Goal: Task Accomplishment & Management: Complete application form

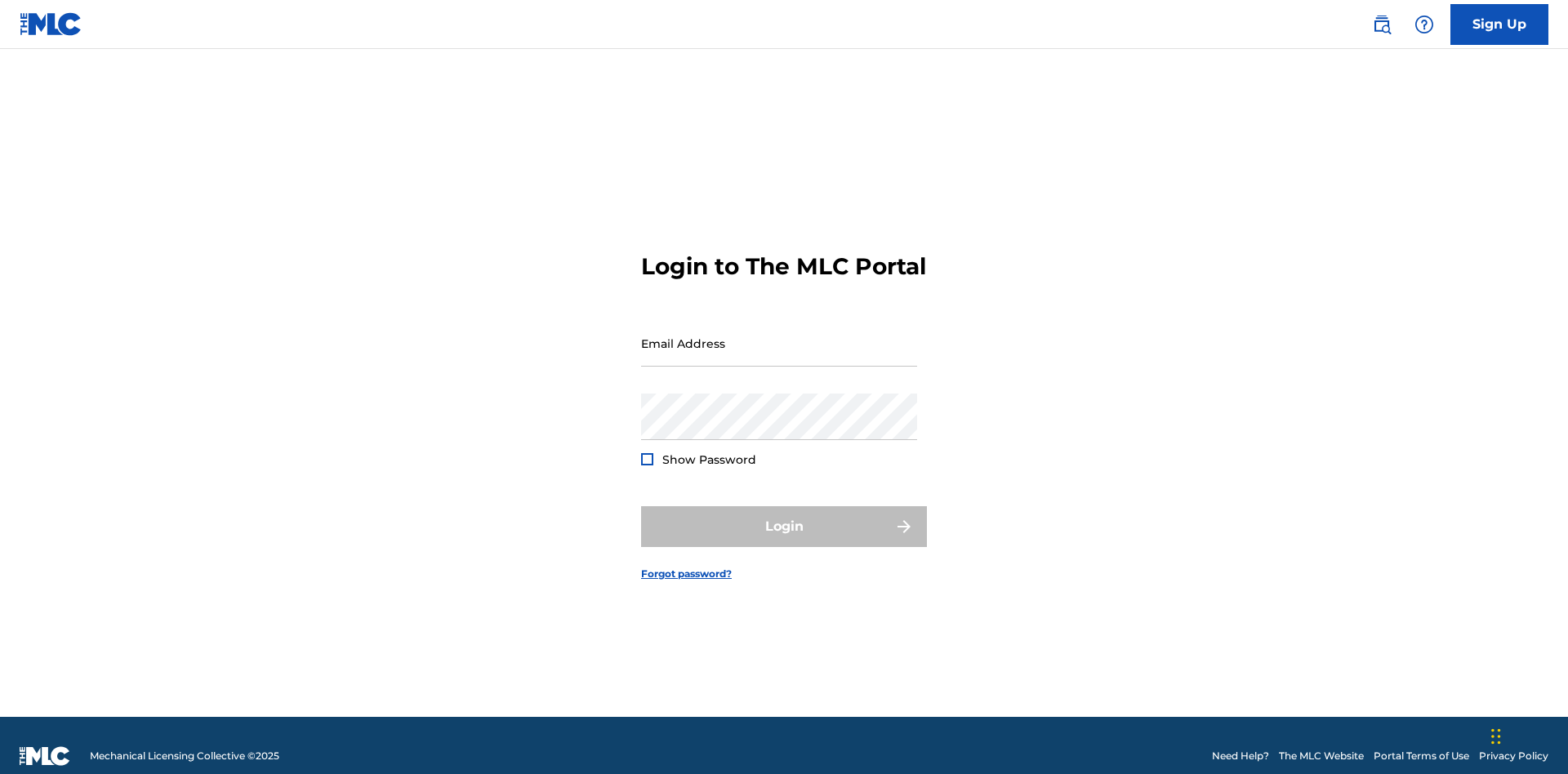
scroll to position [21, 0]
click at [779, 336] on input "Email Address" at bounding box center [778, 343] width 276 height 46
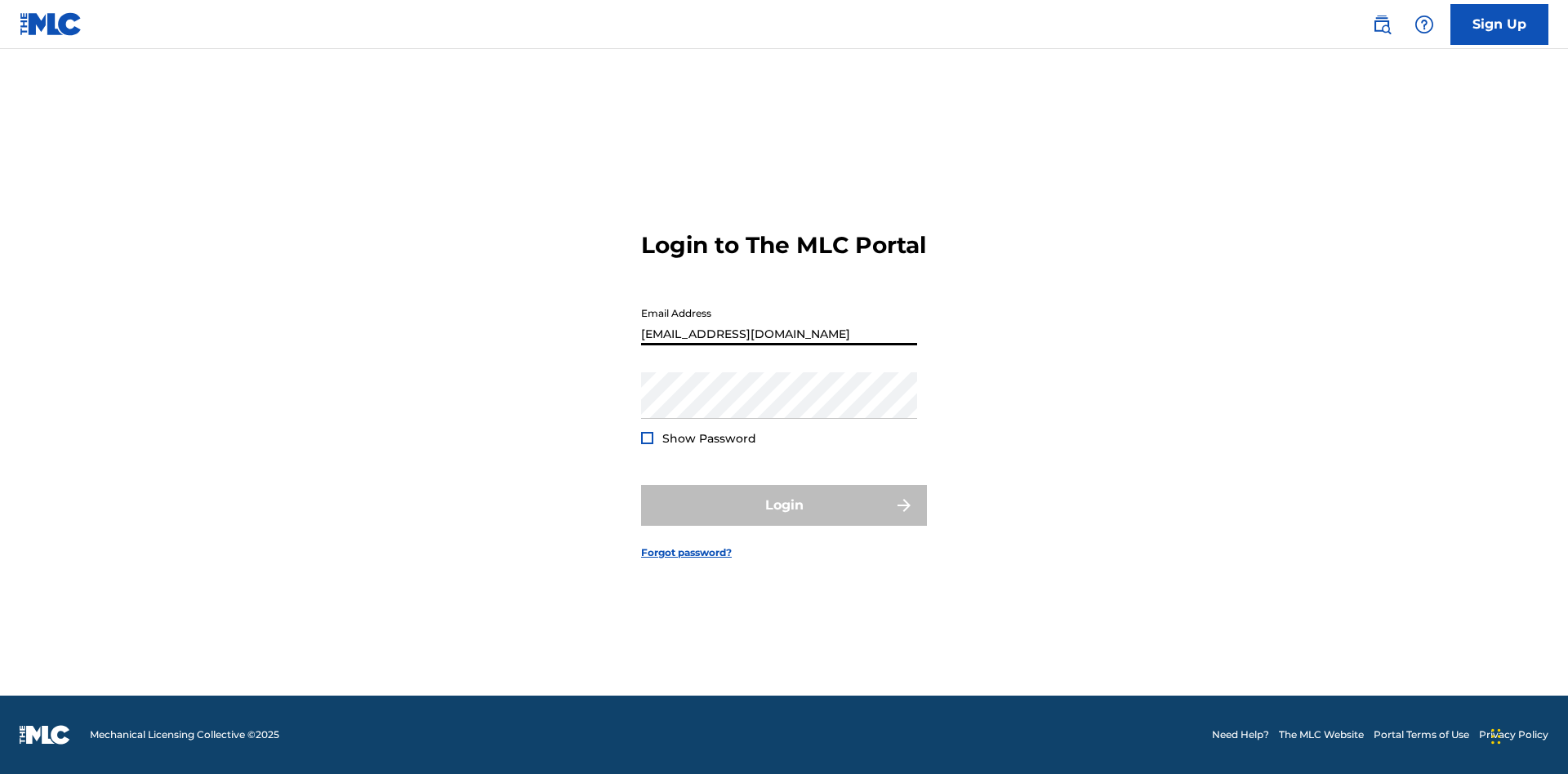
type input "[EMAIL_ADDRESS][DOMAIN_NAME]"
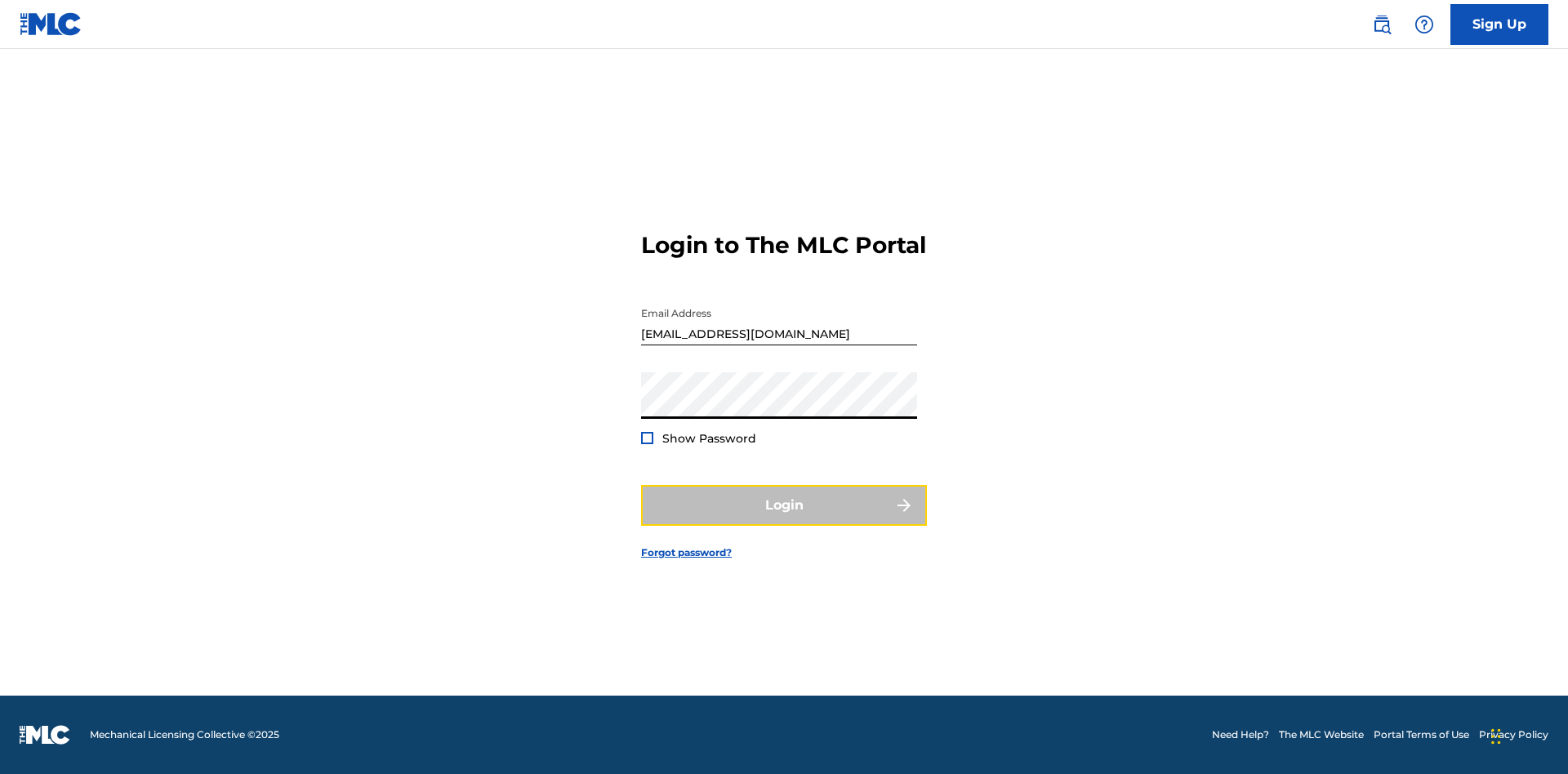
click at [784, 519] on button "Login" at bounding box center [784, 505] width 286 height 41
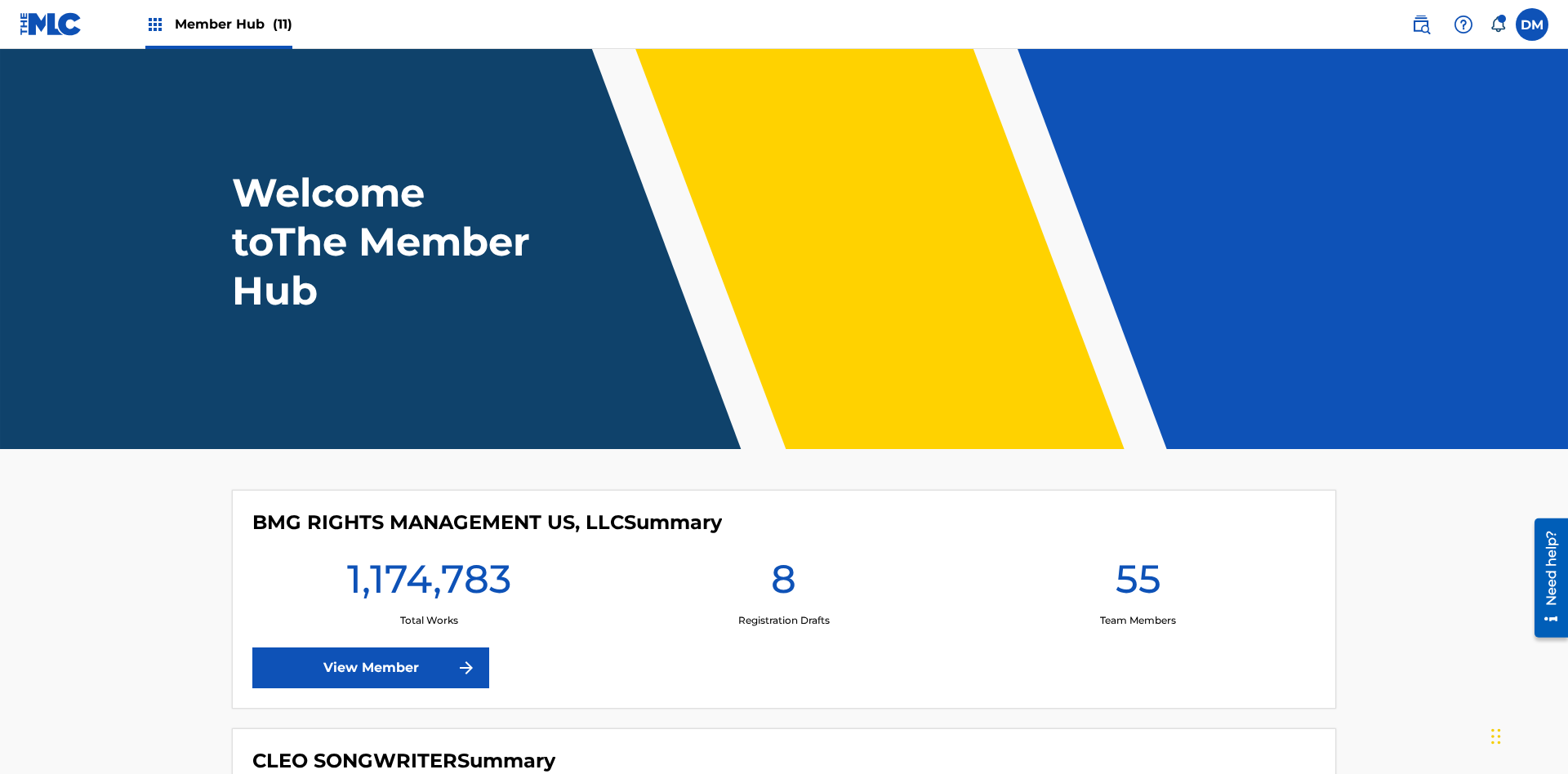
click at [233, 24] on span "Member Hub (11)" at bounding box center [233, 24] width 117 height 18
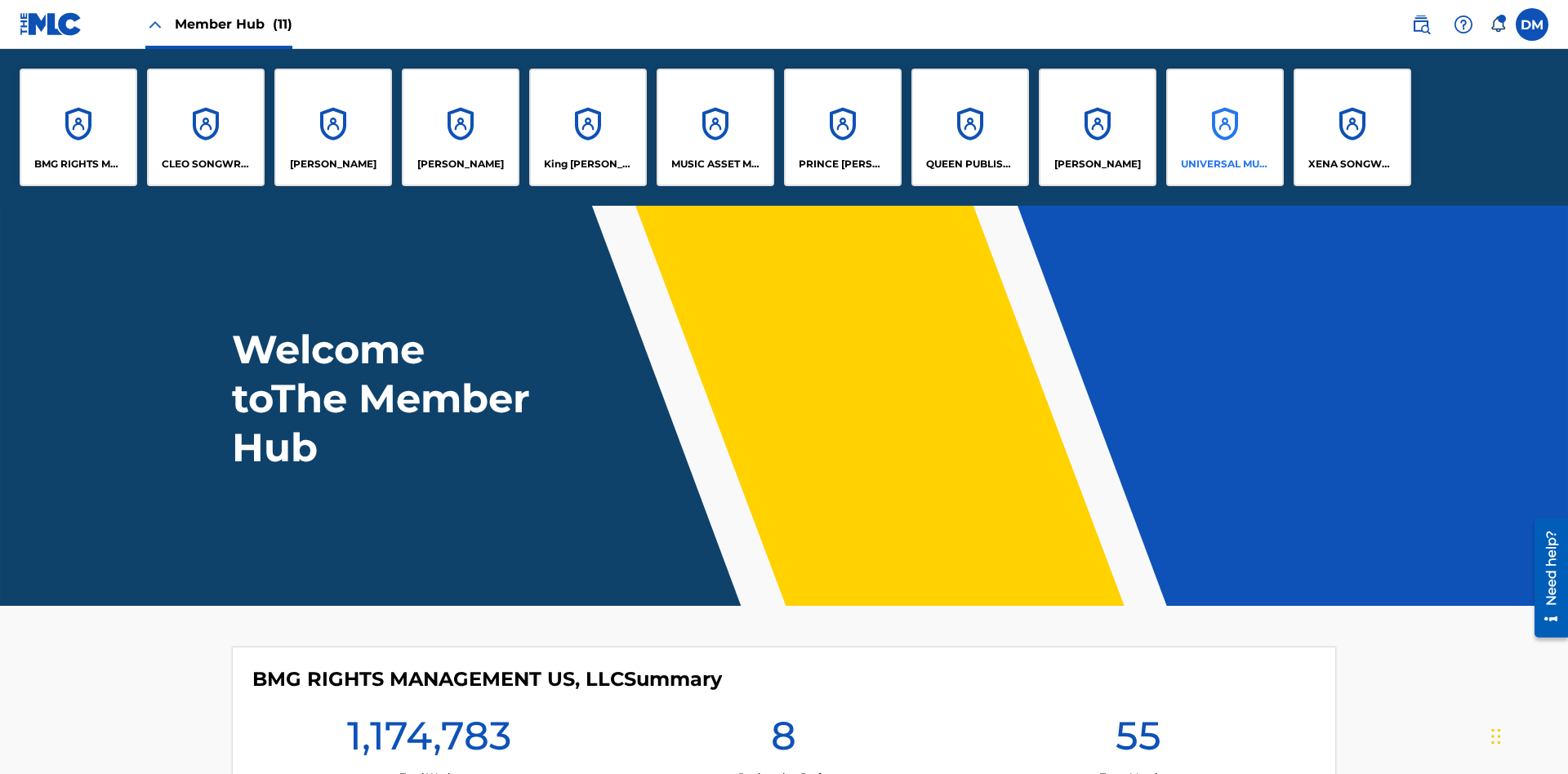
click at [1224, 164] on p "UNIVERSAL MUSIC PUB GROUP" at bounding box center [1225, 164] width 89 height 15
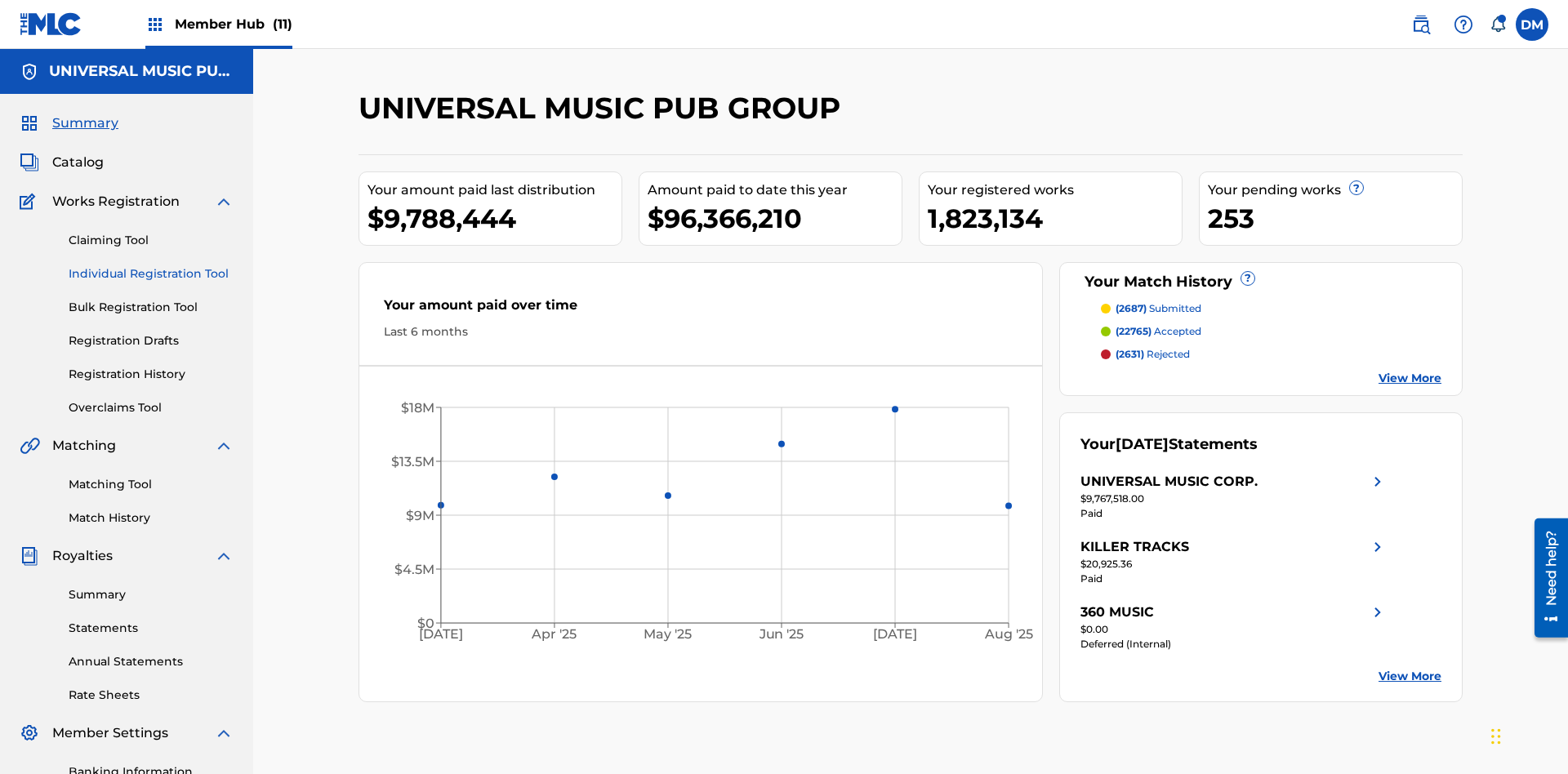
click at [151, 266] on link "Individual Registration Tool" at bounding box center [150, 274] width 165 height 18
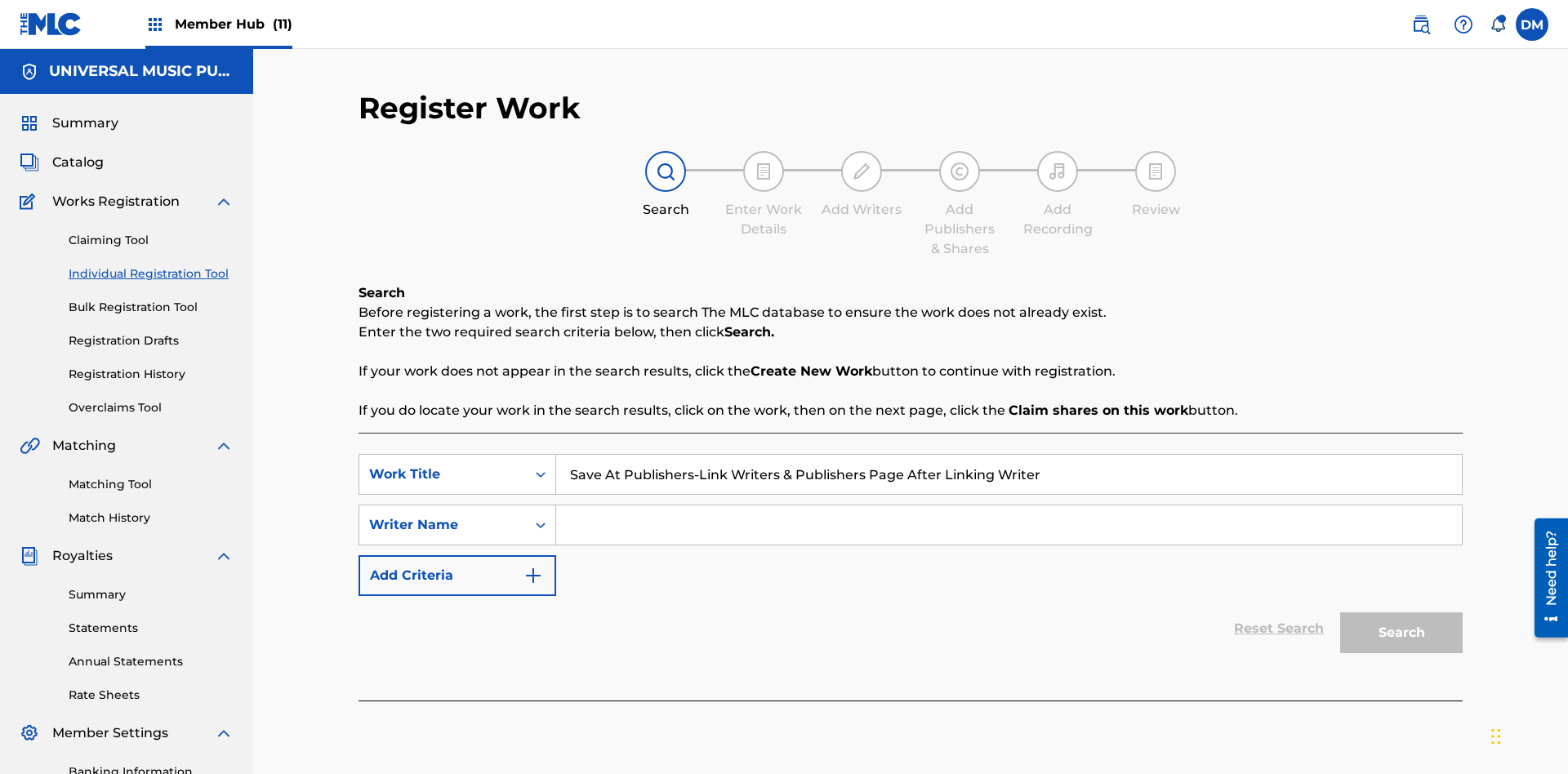
click at [1009, 506] on input "Search Form" at bounding box center [1008, 525] width 905 height 39
click at [1401, 613] on button "Search" at bounding box center [1401, 633] width 123 height 41
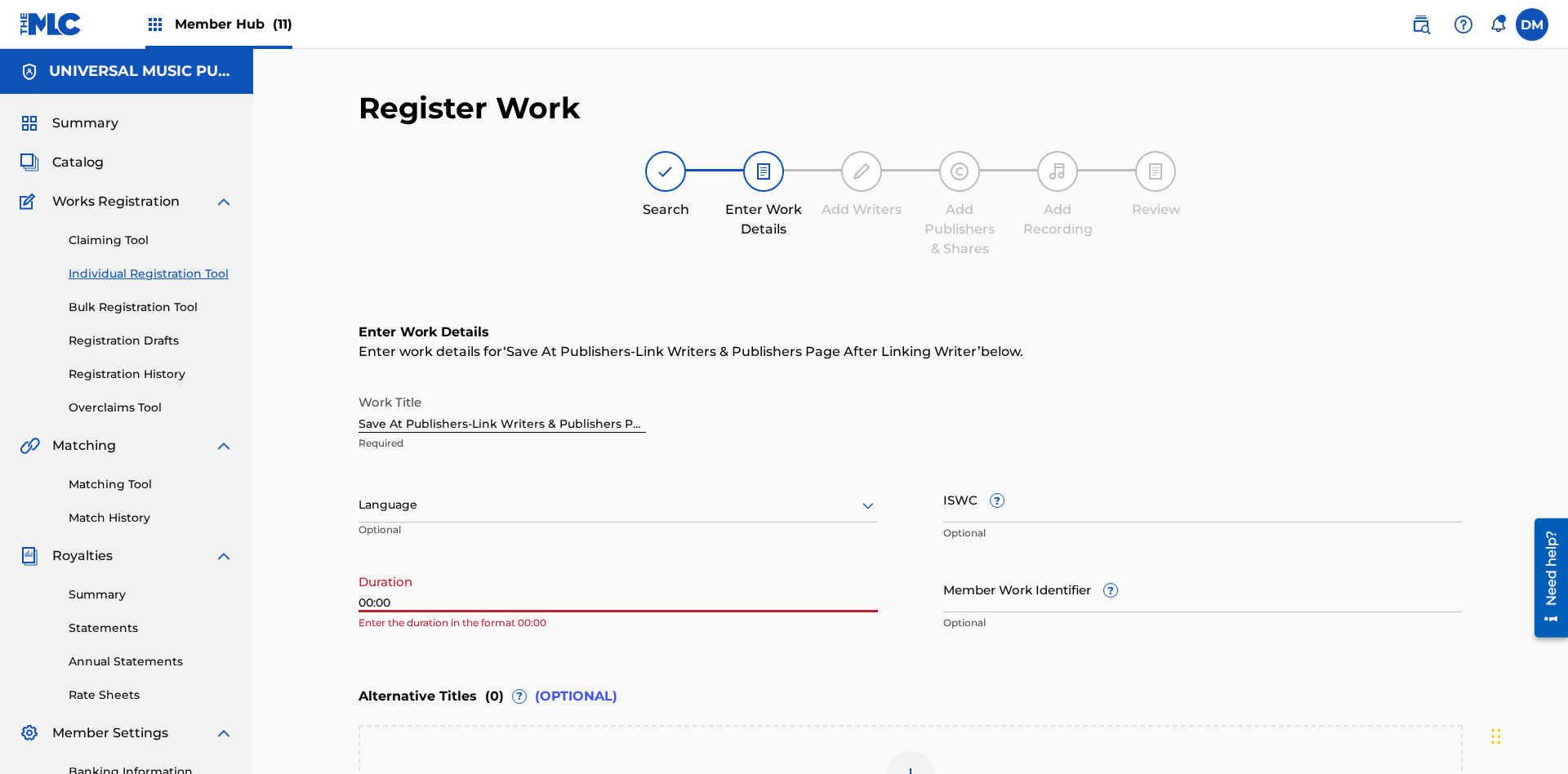
type input "00:00"
click at [868, 495] on icon at bounding box center [868, 505] width 19 height 19
click at [1203, 566] on input "Member Work Identifier ?" at bounding box center [1203, 589] width 520 height 46
click at [1203, 476] on input "ISWC ?" at bounding box center [1203, 499] width 520 height 46
click at [910, 766] on img at bounding box center [910, 775] width 19 height 19
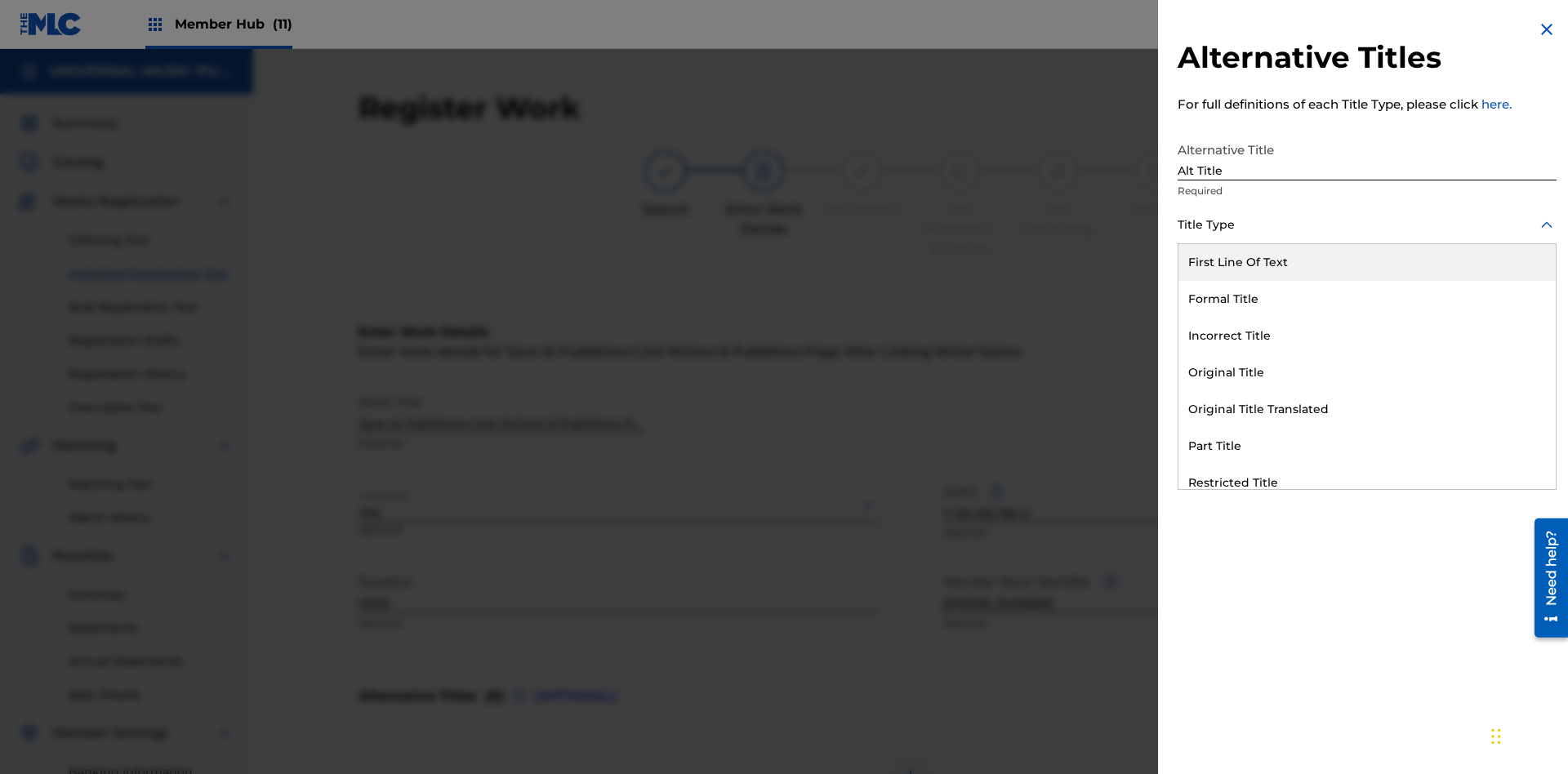
click at [1367, 372] on div "Original Title" at bounding box center [1367, 373] width 377 height 37
click at [1367, 298] on div at bounding box center [1367, 298] width 378 height 20
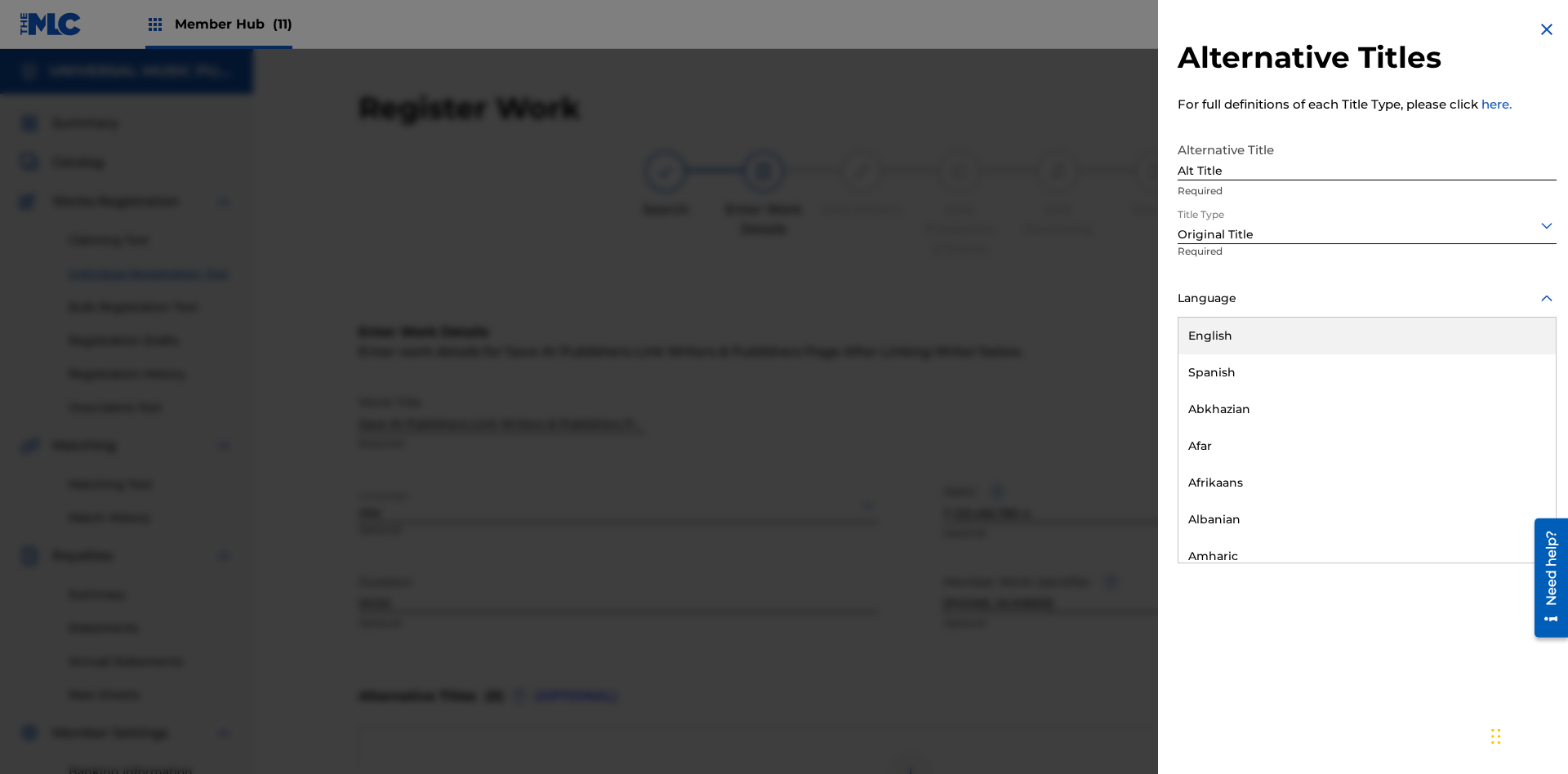
click at [1507, 393] on button "Add Title" at bounding box center [1507, 394] width 98 height 41
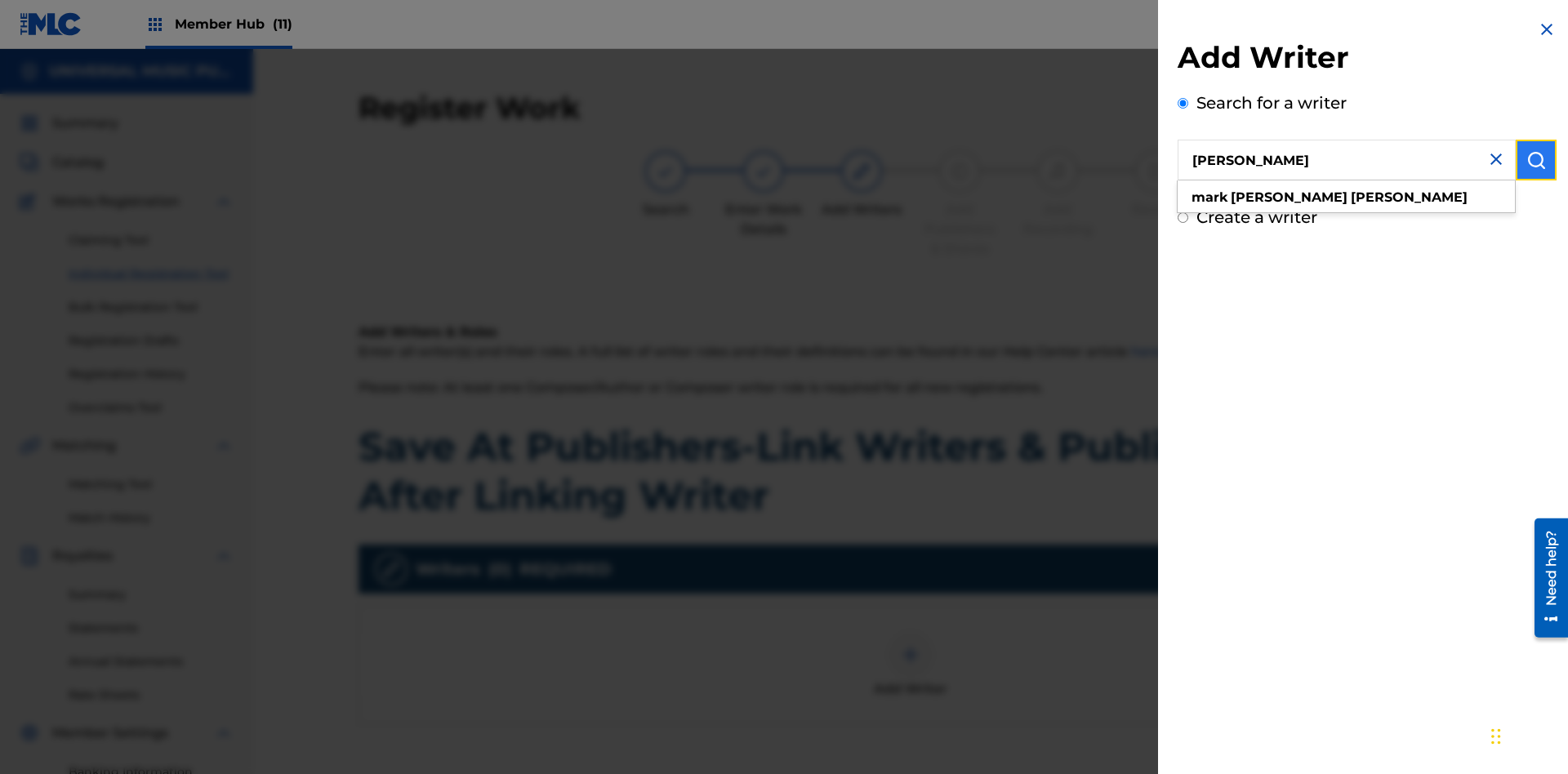
click at [1536, 160] on img "submit" at bounding box center [1535, 160] width 19 height 19
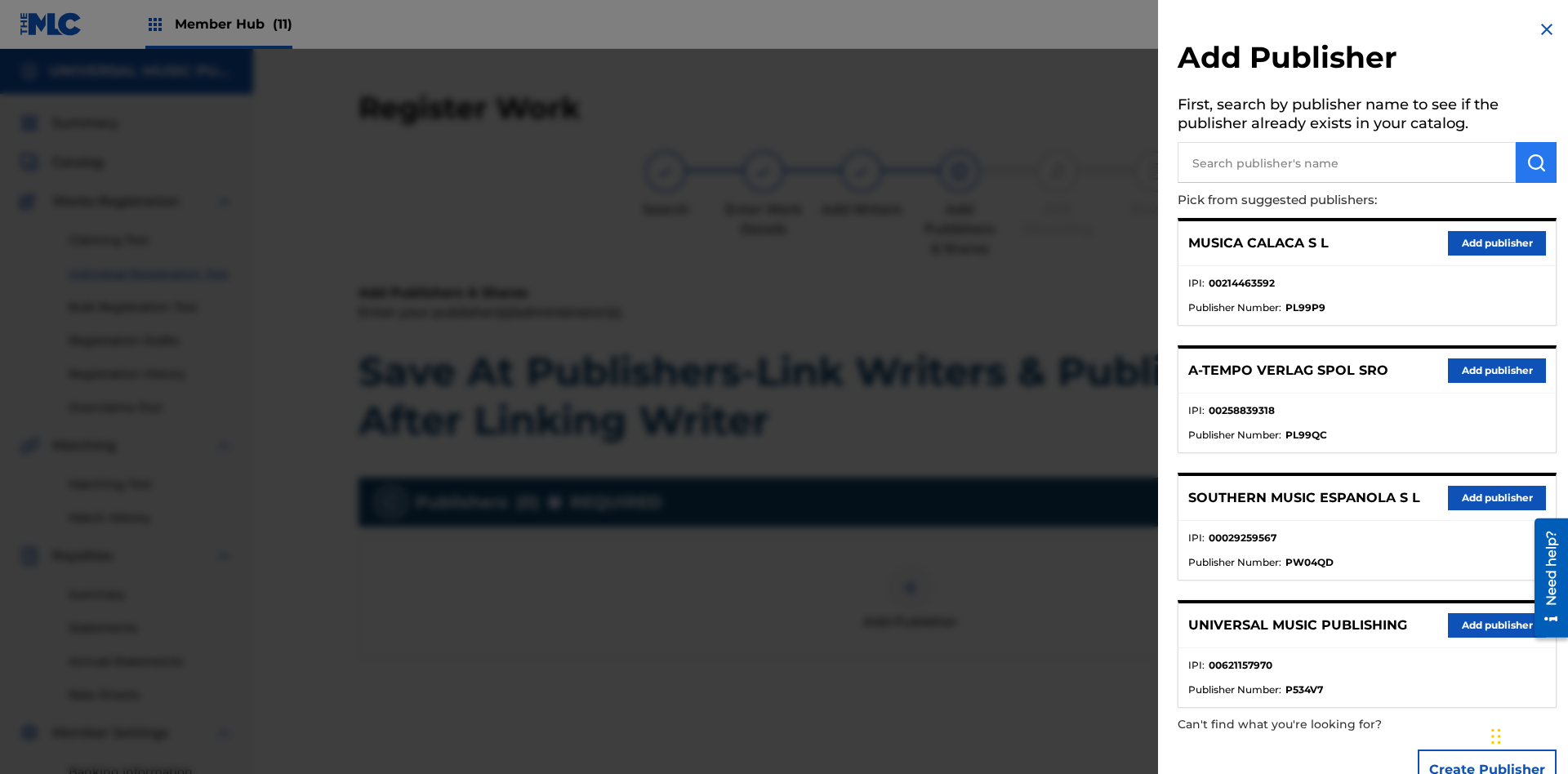
click at [1347, 162] on input "text" at bounding box center [1347, 162] width 338 height 41
type input "Test2025.09.30.04.38.50"
click at [1536, 162] on img "submit" at bounding box center [1535, 161] width 19 height 19
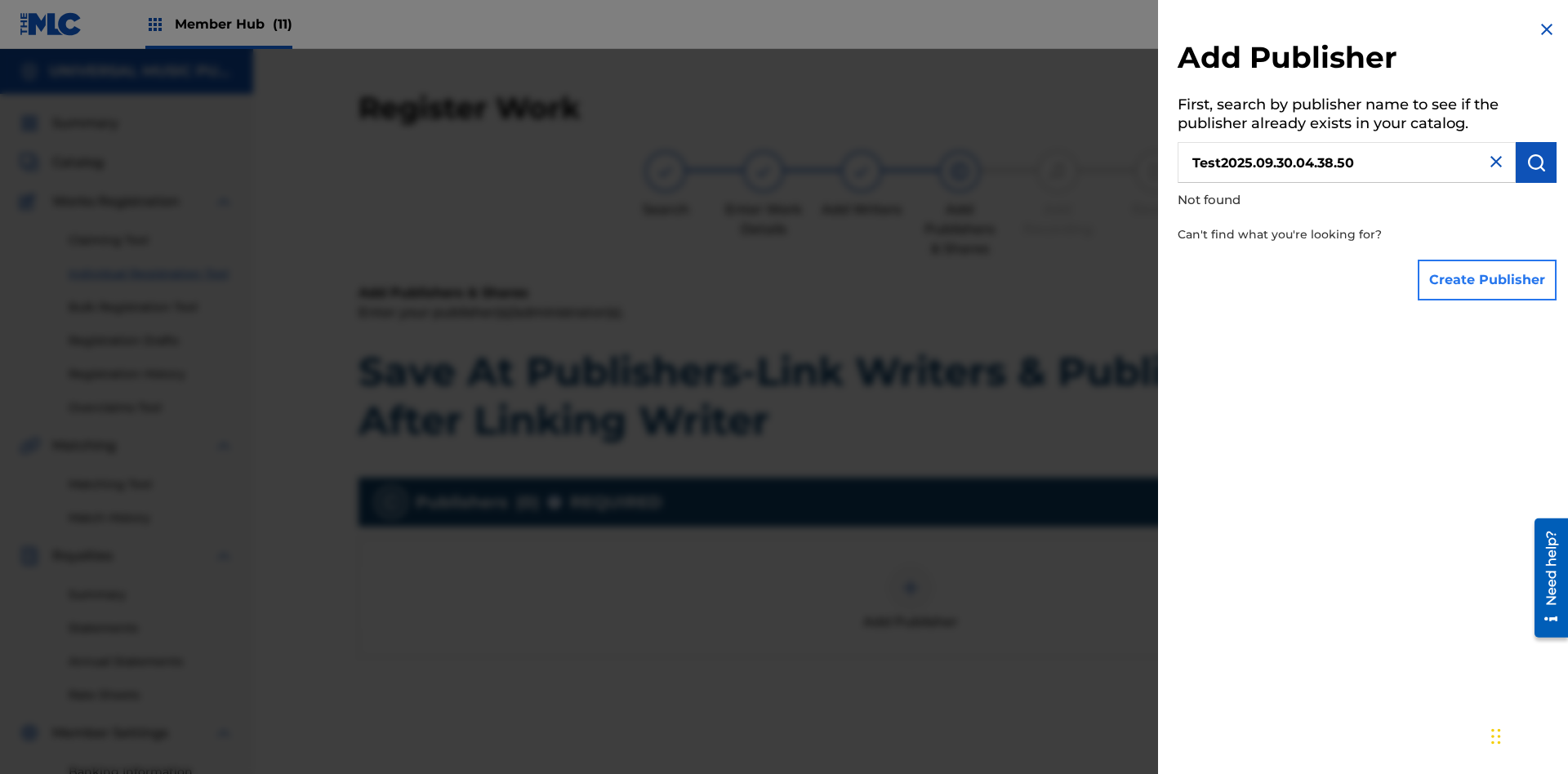
click at [1488, 280] on button "Create Publisher" at bounding box center [1487, 280] width 138 height 41
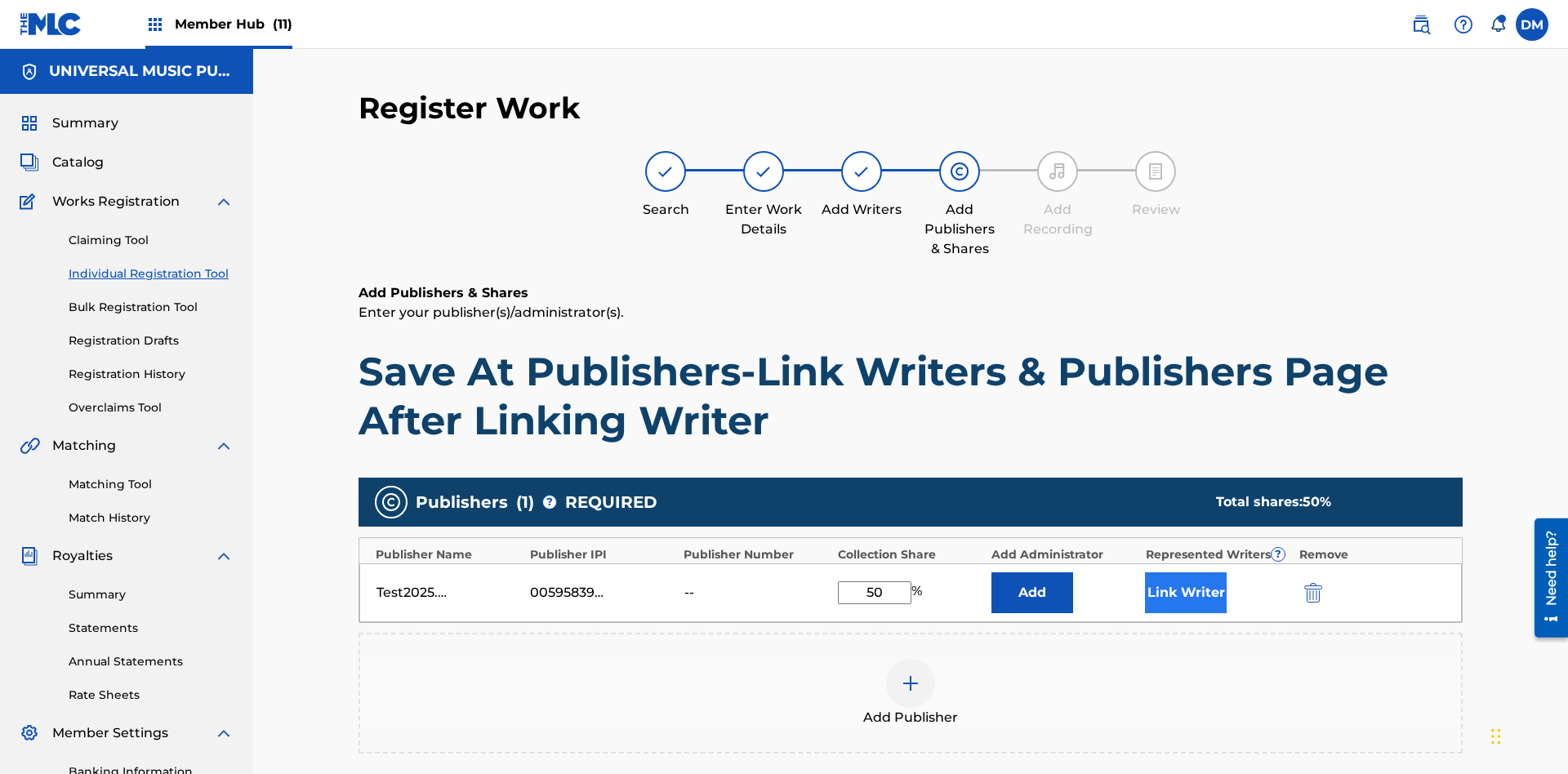
type input "50"
click at [1186, 572] on button "Link Writer" at bounding box center [1185, 592] width 81 height 41
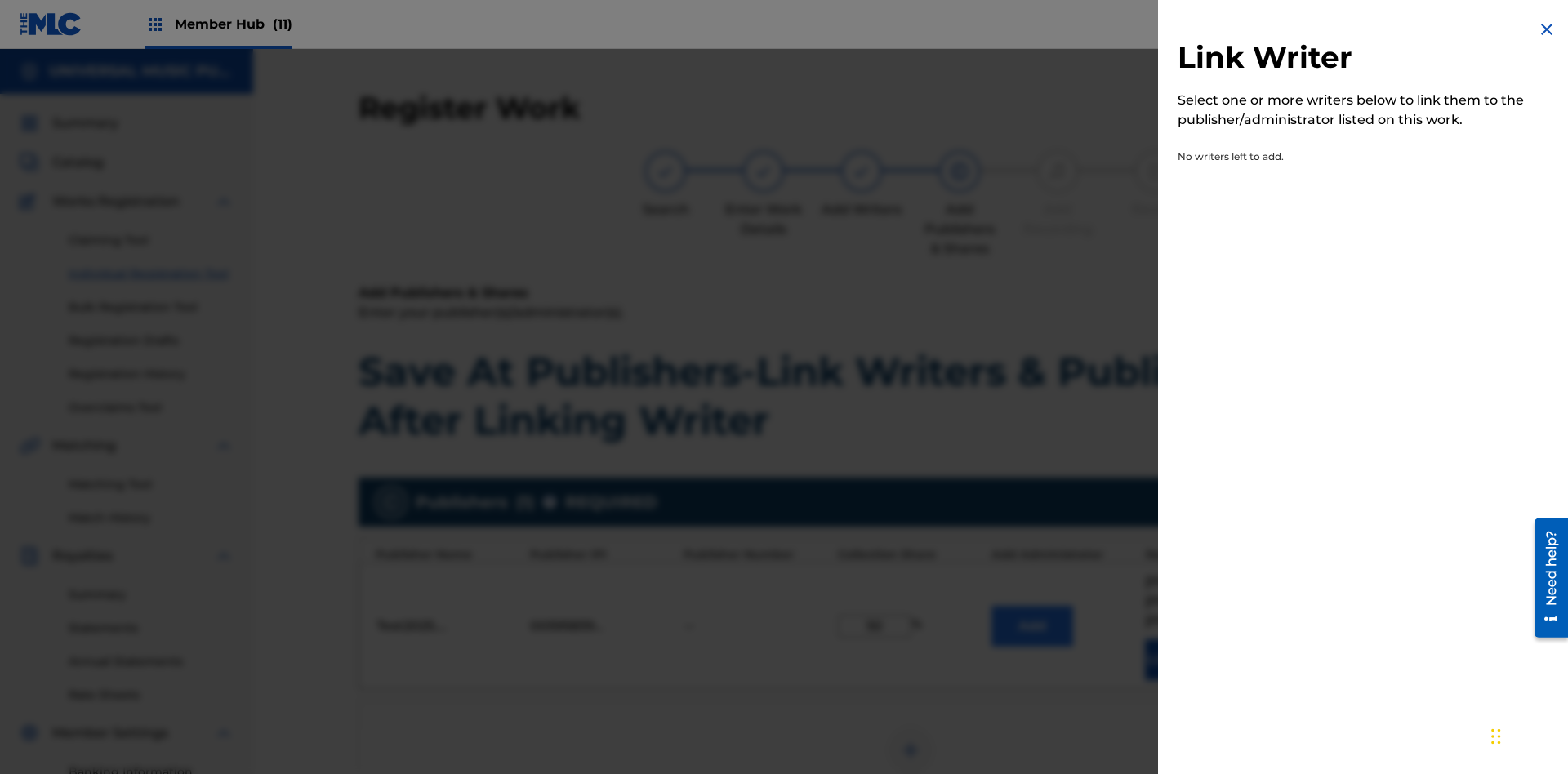
click at [1547, 30] on img at bounding box center [1546, 29] width 19 height 19
click at [1032, 605] on button "Add" at bounding box center [1032, 625] width 81 height 41
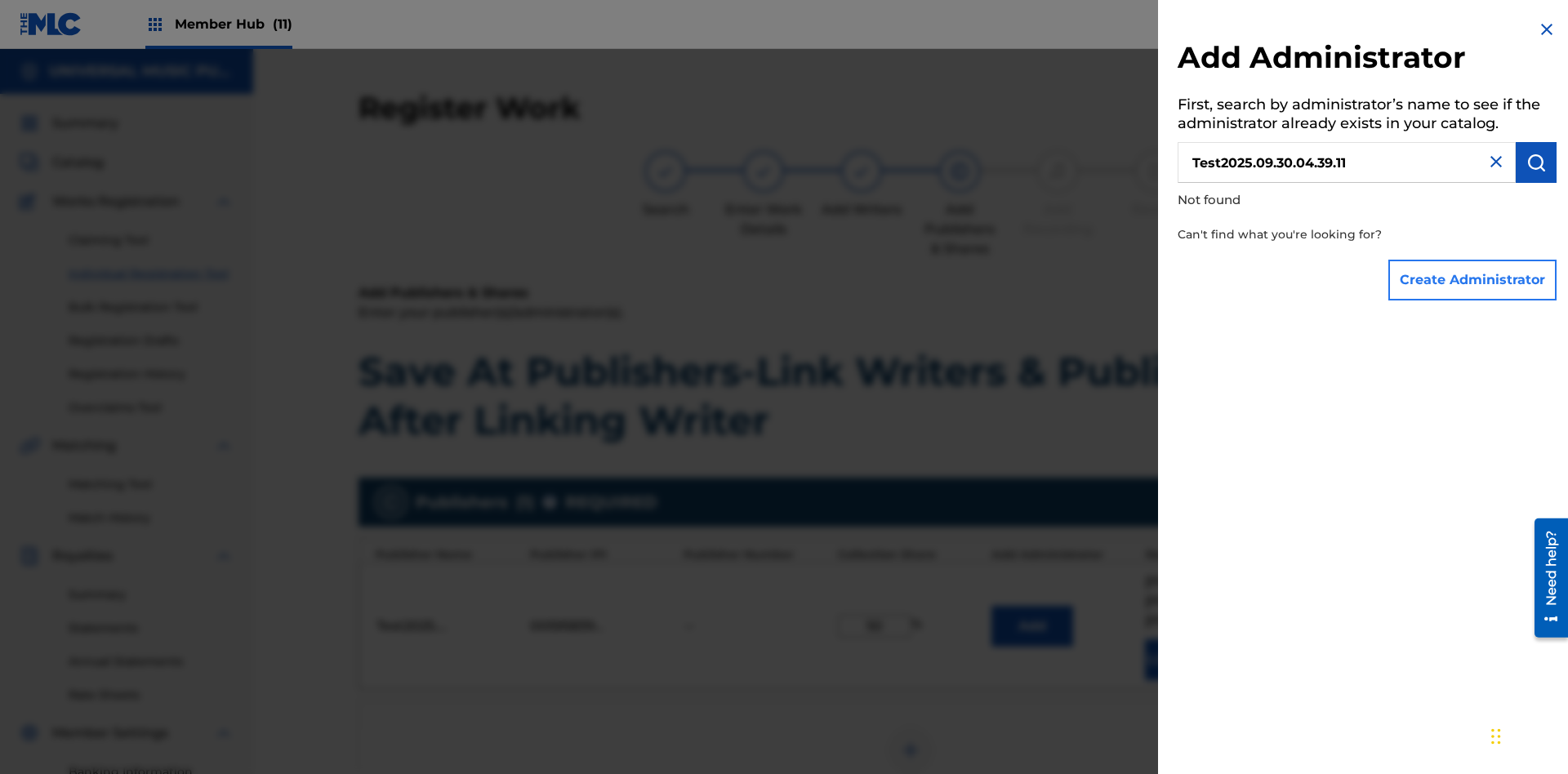
click at [1473, 280] on button "Create Administrator" at bounding box center [1472, 280] width 168 height 41
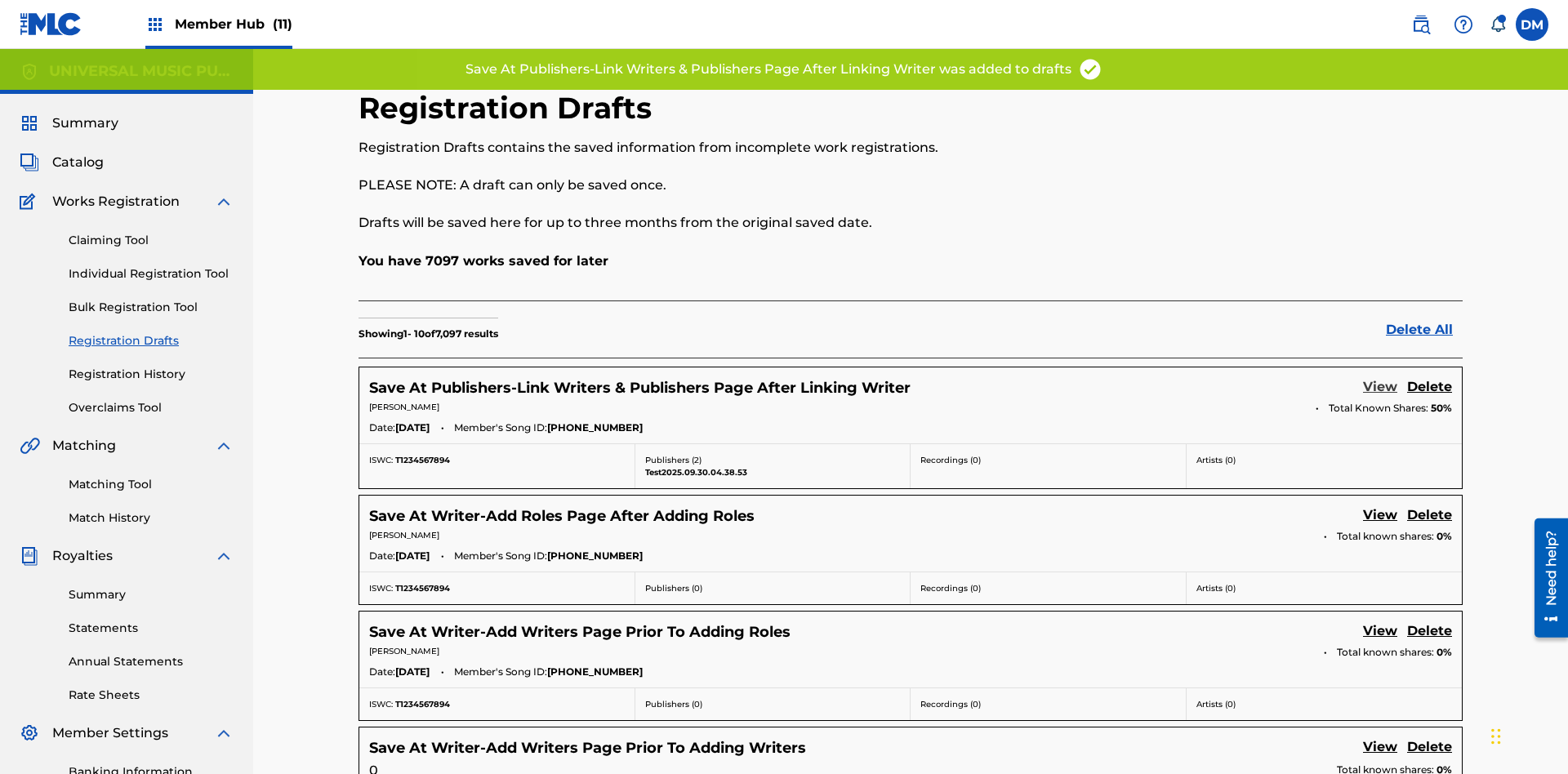
click at [1380, 377] on link "View" at bounding box center [1380, 388] width 34 height 22
